Goal: Find specific page/section: Find specific page/section

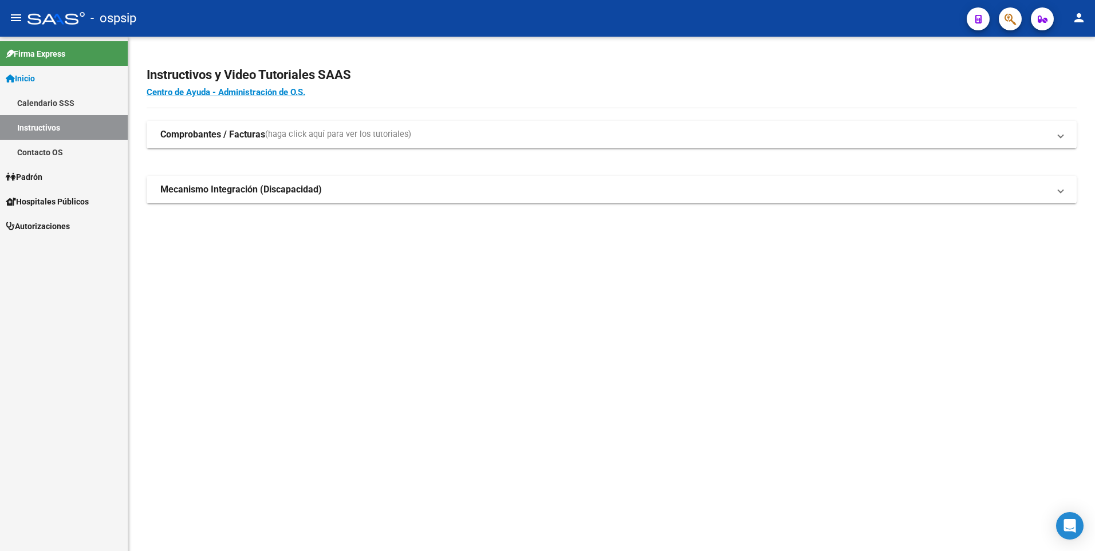
click at [1002, 23] on button "button" at bounding box center [1010, 18] width 23 height 23
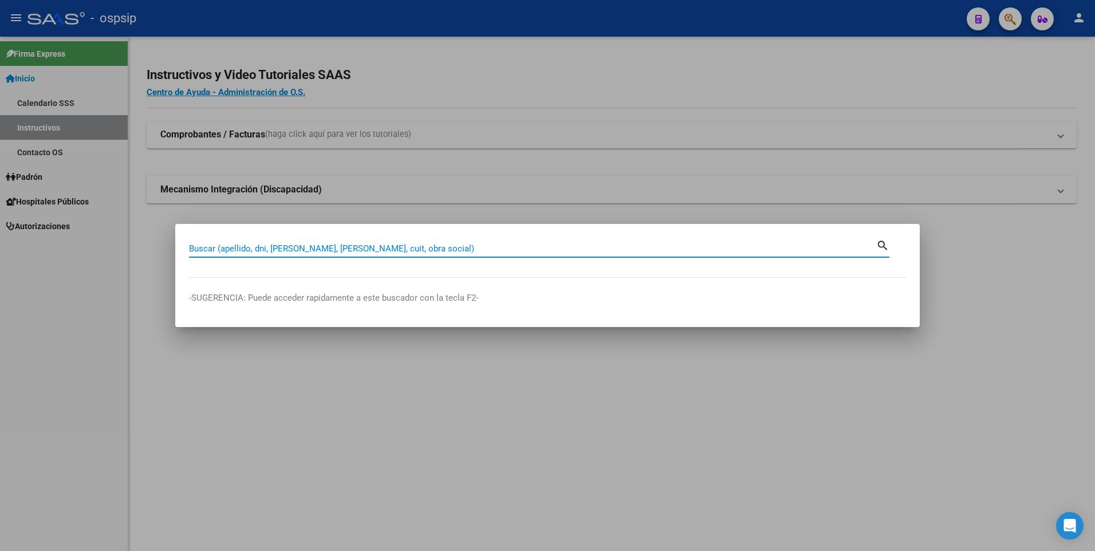
paste input "44216910"
type input "44216910"
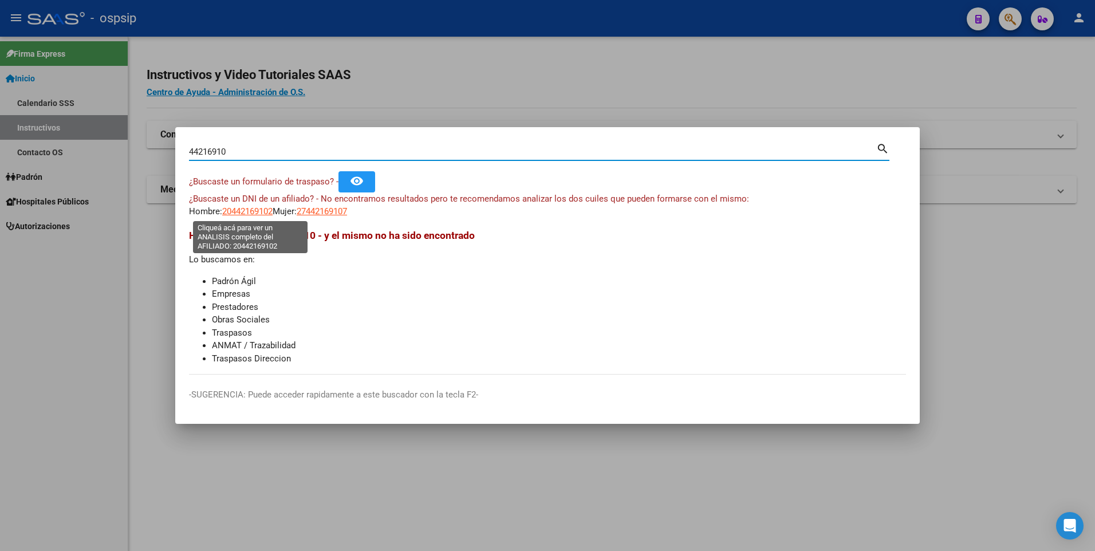
click at [256, 211] on span "20442169102" at bounding box center [247, 211] width 50 height 10
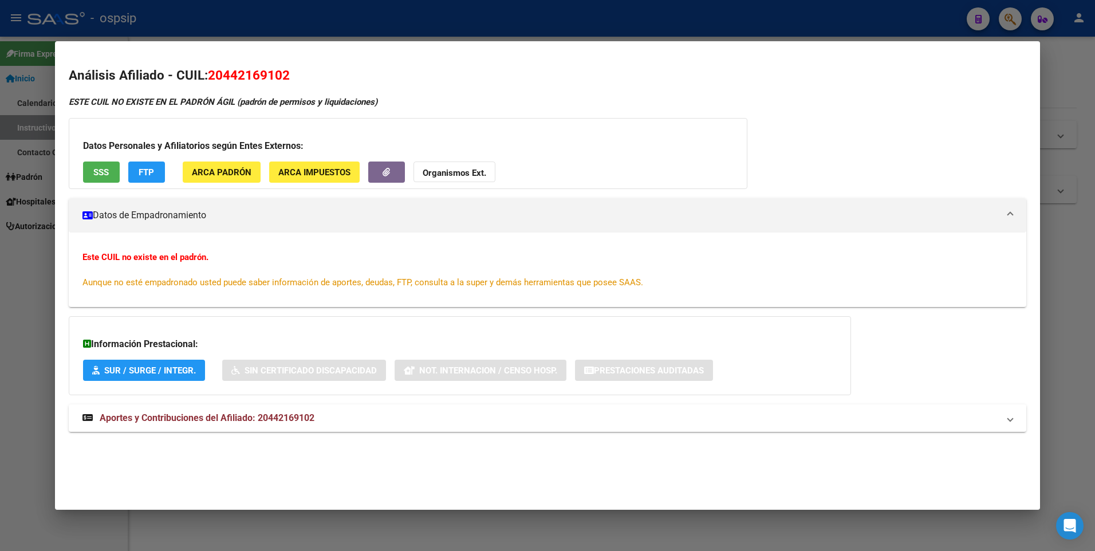
click at [371, 15] on div at bounding box center [547, 275] width 1095 height 551
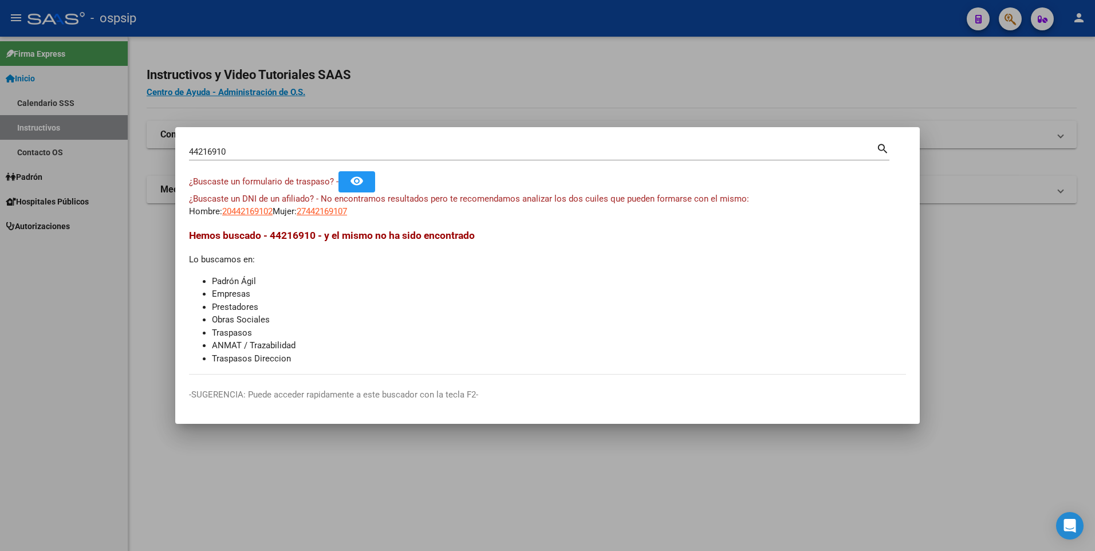
click at [340, 154] on input "44216910" at bounding box center [532, 152] width 687 height 10
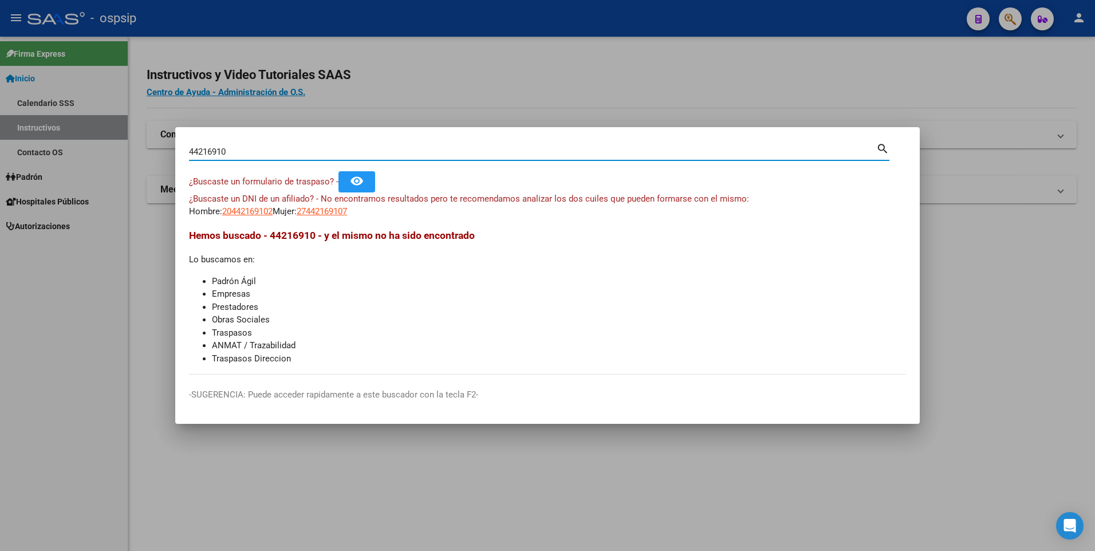
click at [340, 154] on input "44216910" at bounding box center [532, 152] width 687 height 10
paste input "44286910"
type input "44286910"
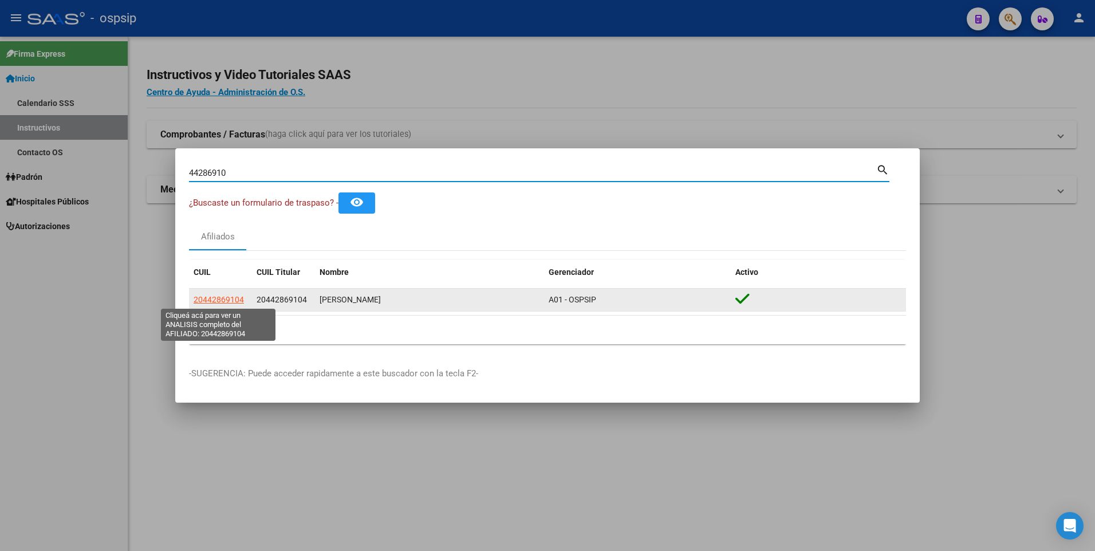
click at [238, 298] on span "20442869104" at bounding box center [219, 299] width 50 height 9
type textarea "20442869104"
